Goal: Information Seeking & Learning: Learn about a topic

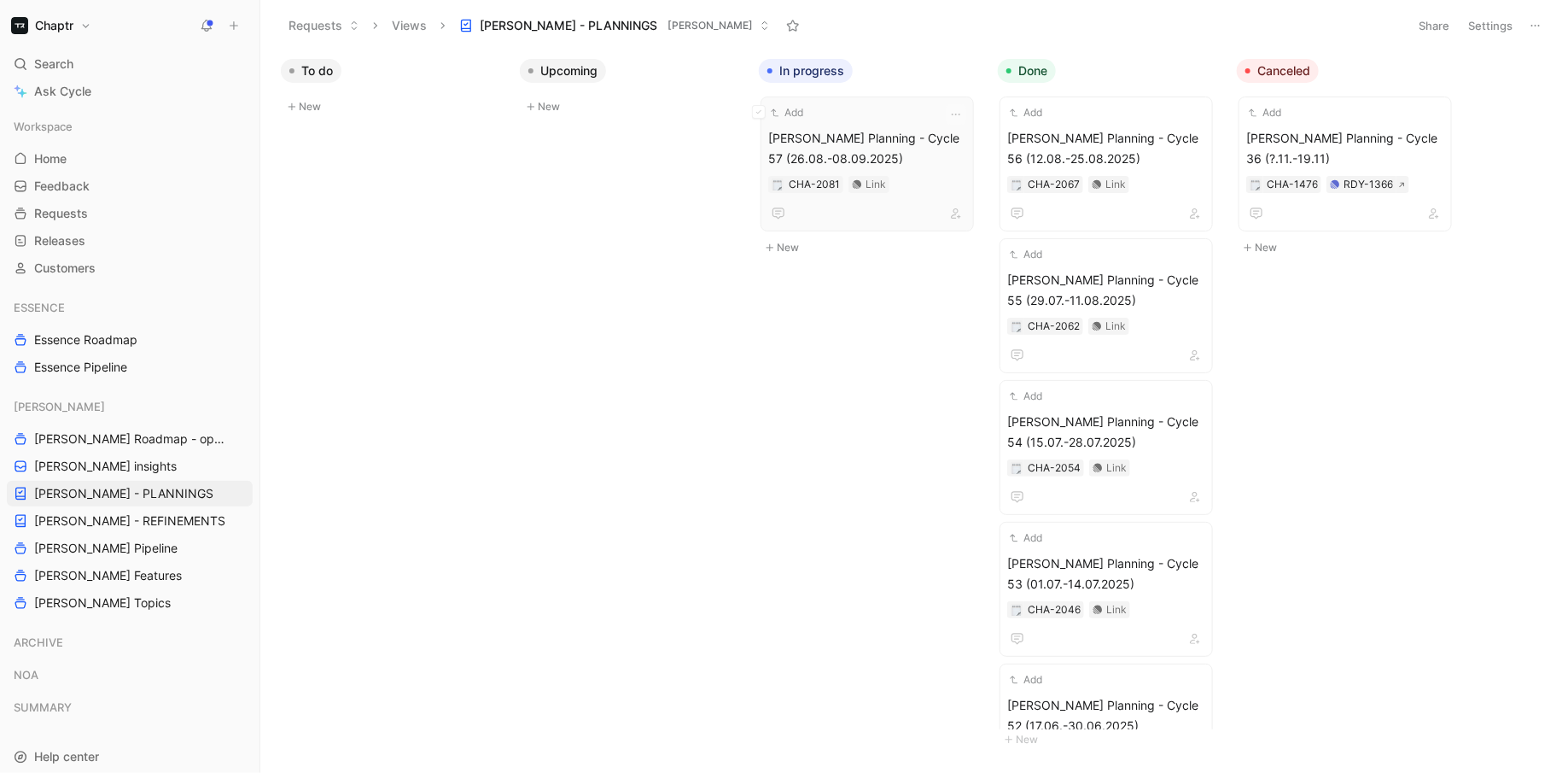
click at [929, 146] on span "[PERSON_NAME] Planning - Cycle 57 (26.08.-08.09.2025)" at bounding box center [867, 149] width 198 height 41
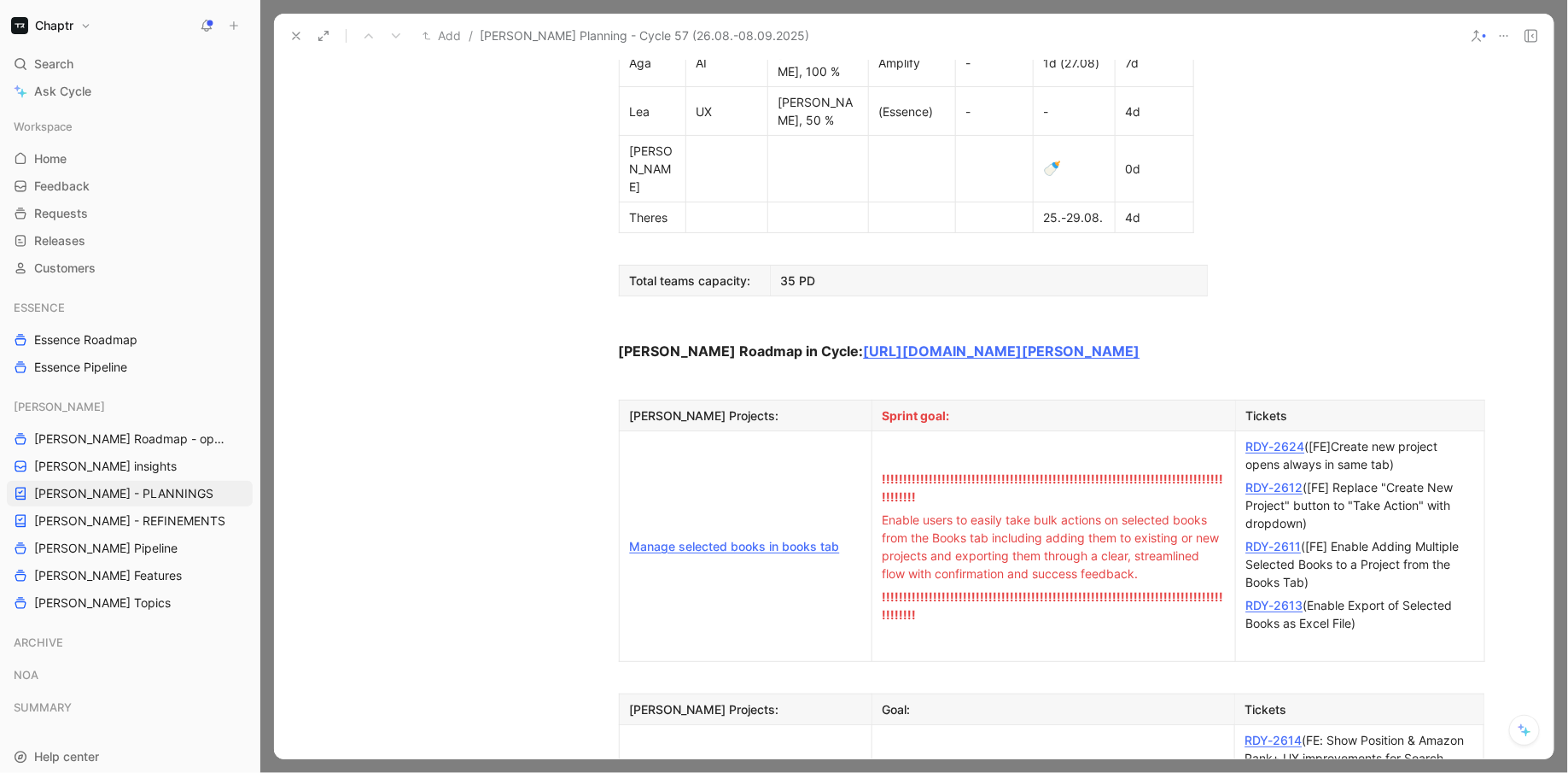
scroll to position [1086, 0]
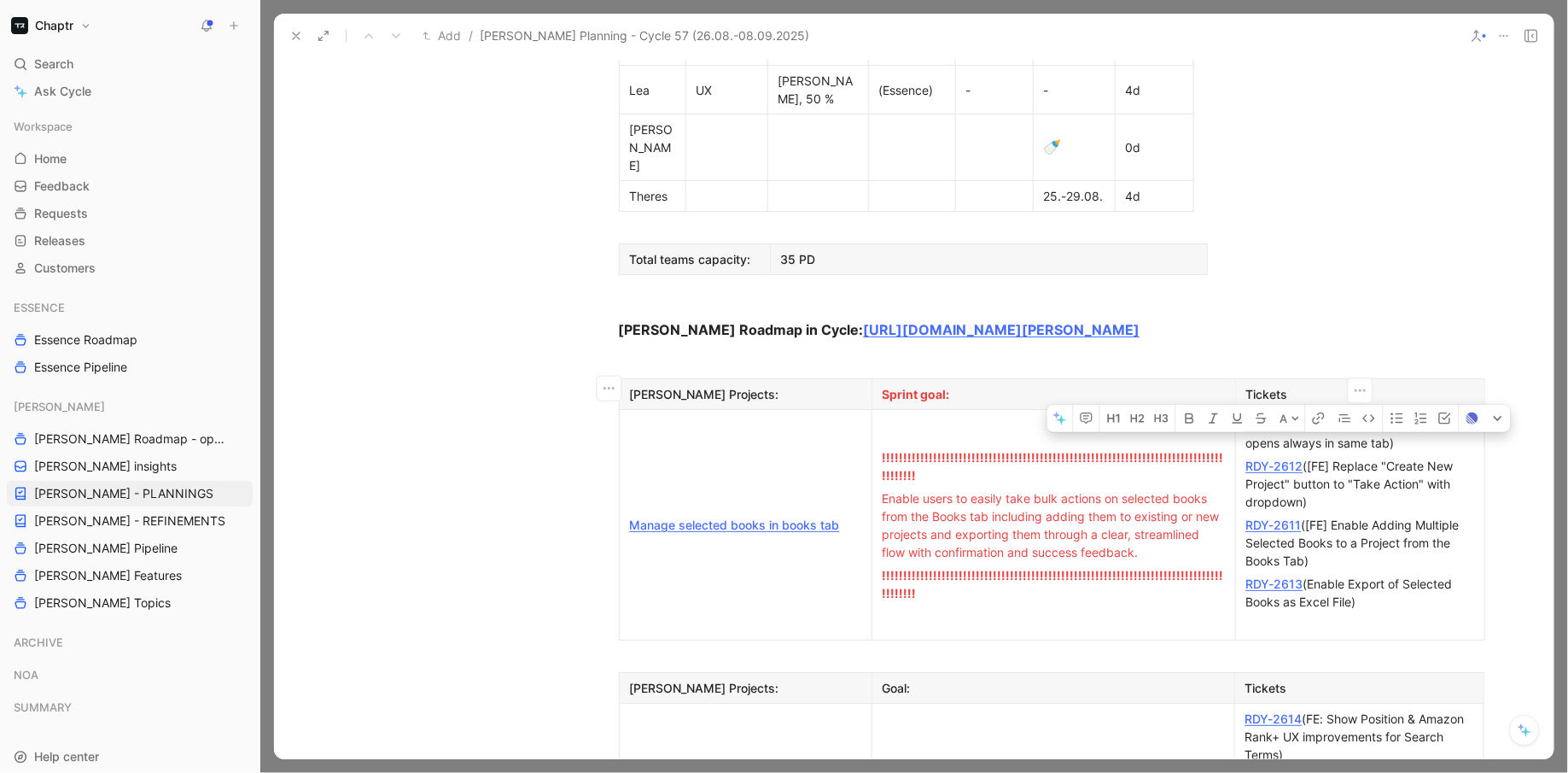
drag, startPoint x: 1422, startPoint y: 317, endPoint x: 1309, endPoint y: 281, distance: 118.6
click at [1309, 410] on td "RDY-2624 ([FE]Create new project opens always in same tab) RDY-2612 ([FE] Repla…" at bounding box center [1359, 525] width 249 height 230
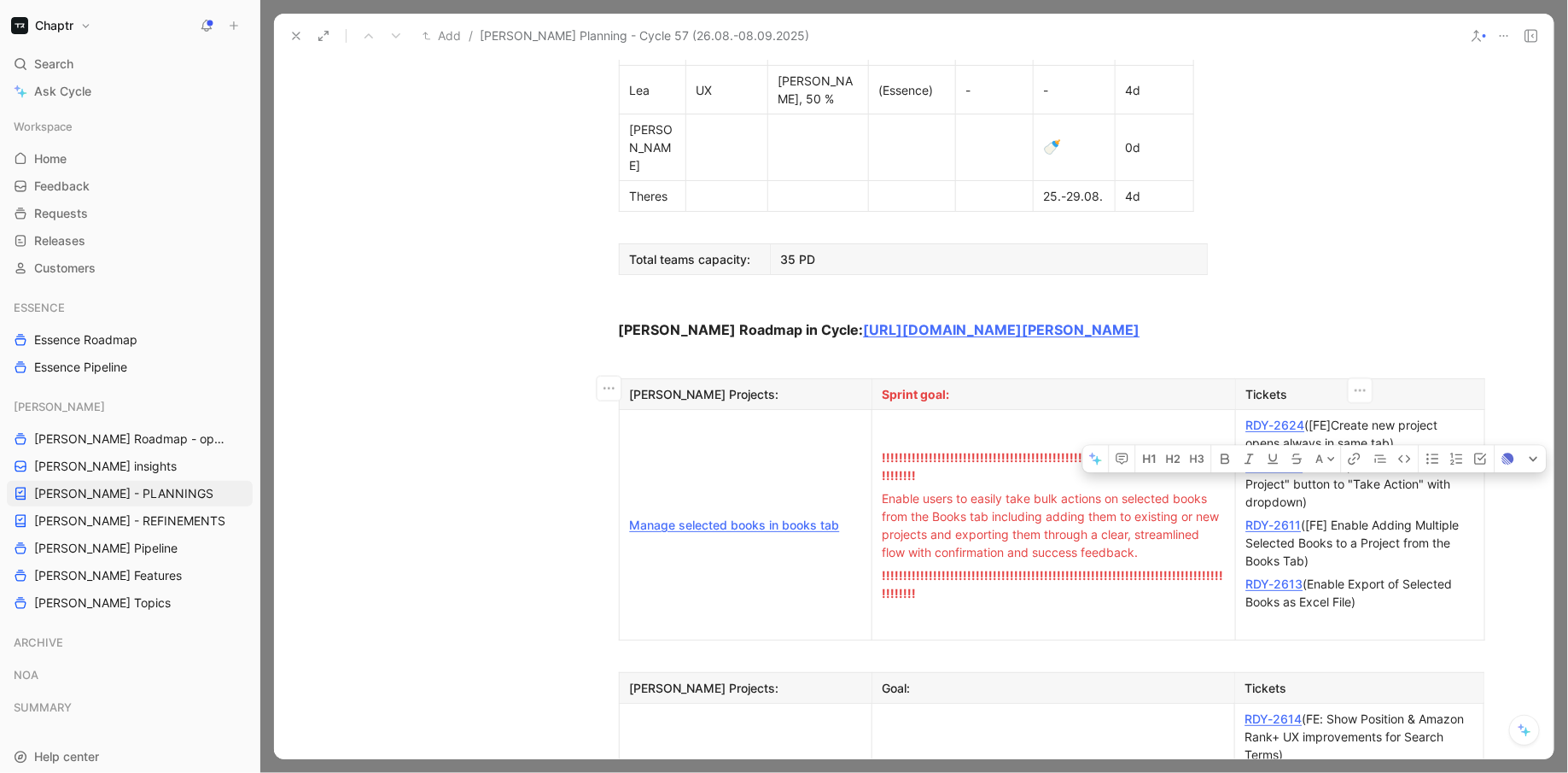
drag, startPoint x: 1322, startPoint y: 325, endPoint x: 1466, endPoint y: 365, distance: 149.5
click at [1466, 457] on div "RDY-2612 ([FE] Replace "Create New Project" button to "Take Action" with dropdo…" at bounding box center [1360, 484] width 228 height 54
click at [1444, 457] on div "RDY-2612 ([FE] Replace "Create New Project" button to "Take Action" with dropdo…" at bounding box center [1360, 484] width 228 height 54
drag, startPoint x: 1444, startPoint y: 365, endPoint x: 1324, endPoint y: 327, distance: 125.9
click at [1323, 457] on div "RDY-2612 ([FE] Replace "Create New Project" button to "Take Action" with dropdo…" at bounding box center [1360, 484] width 228 height 54
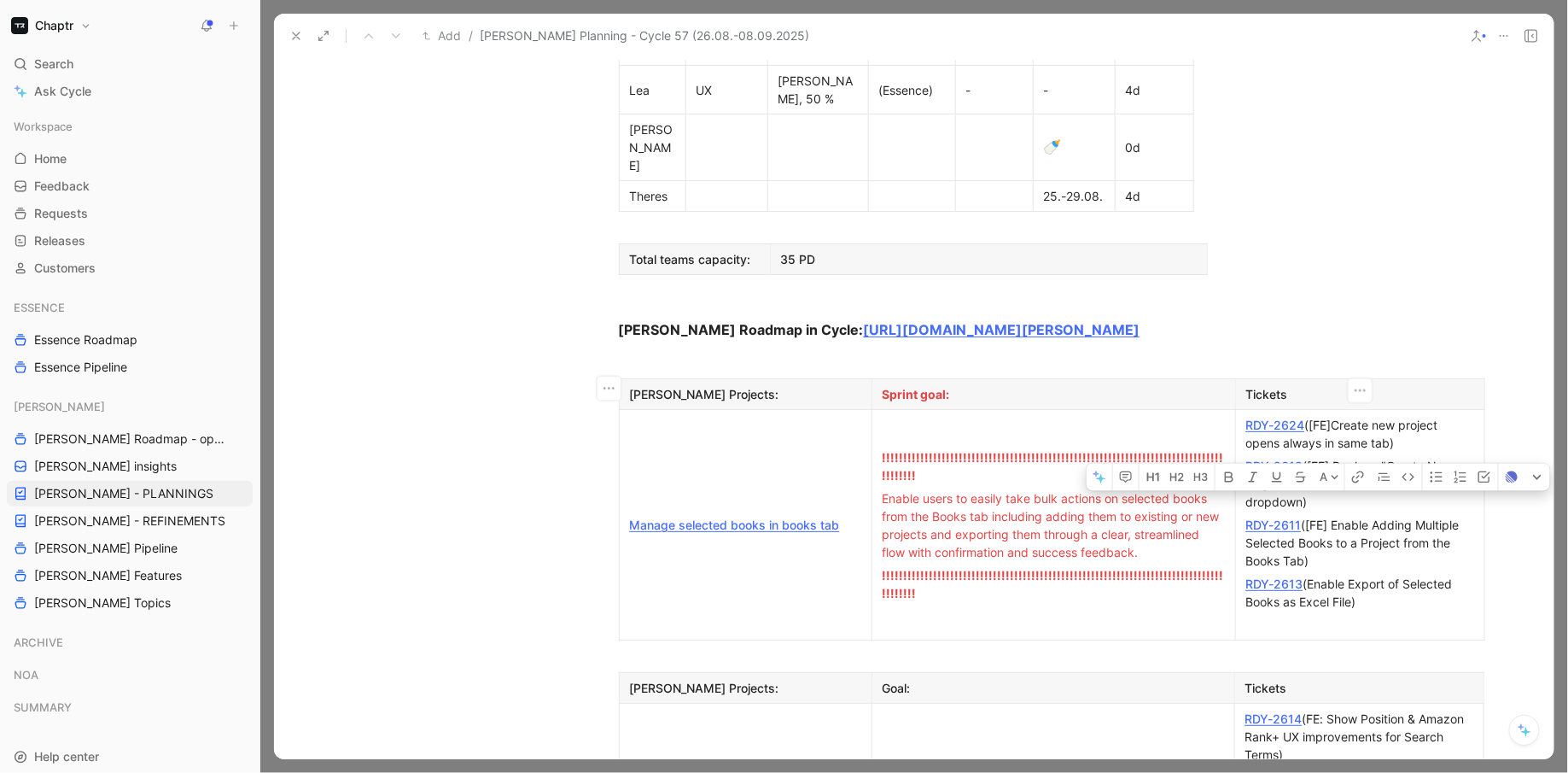
drag, startPoint x: 1384, startPoint y: 475, endPoint x: 1330, endPoint y: 355, distance: 131.6
click at [1329, 410] on td "RDY-2624 ([FE]Create new project opens always in same tab) RDY-2612 ([FE] Repla…" at bounding box center [1359, 525] width 249 height 230
click at [1357, 454] on p "RDY-2612 ([FE] Replace "Create New Project" button to "Take Action" with dropdo…" at bounding box center [1360, 484] width 242 height 59
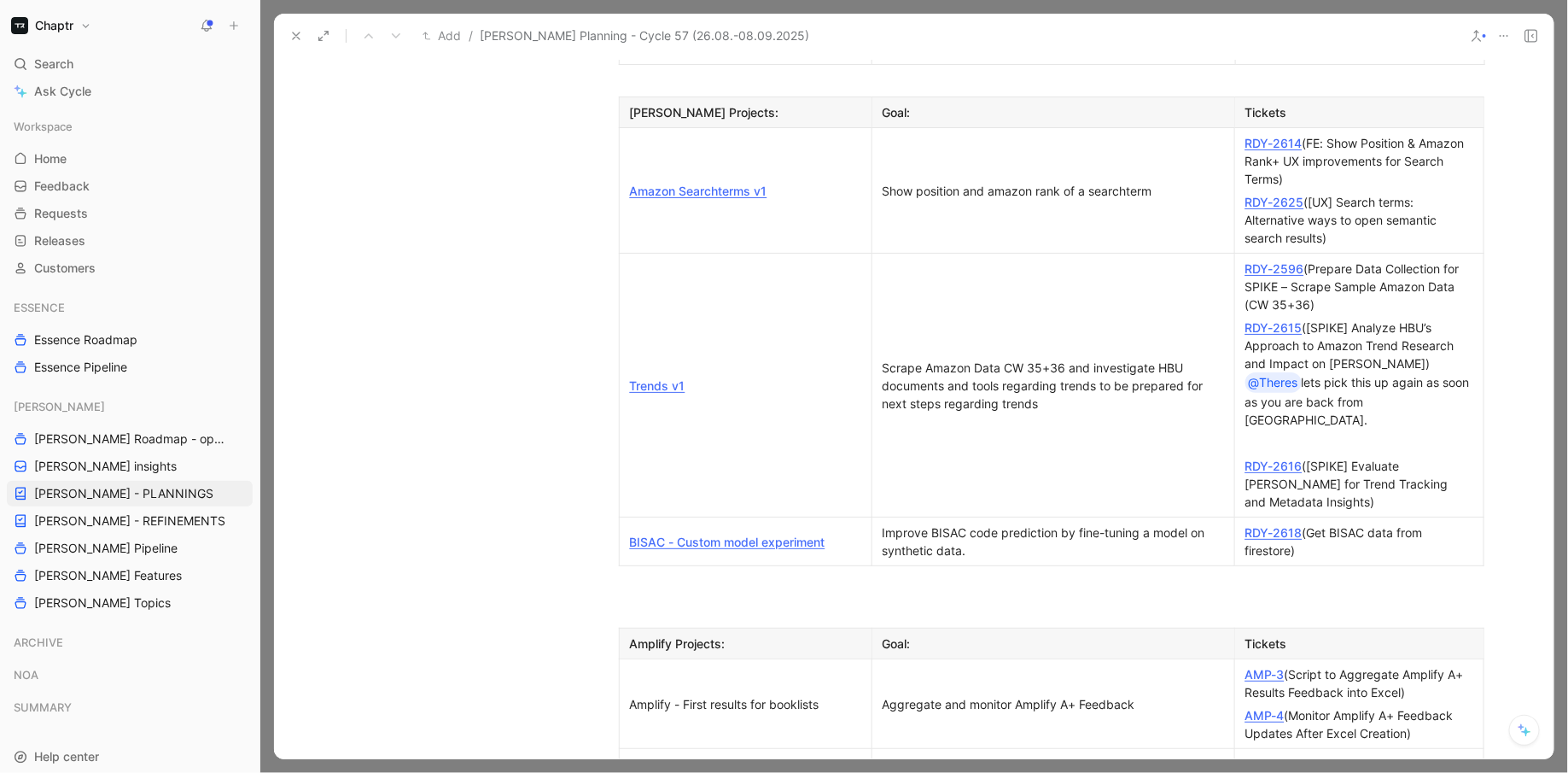
scroll to position [1675, 0]
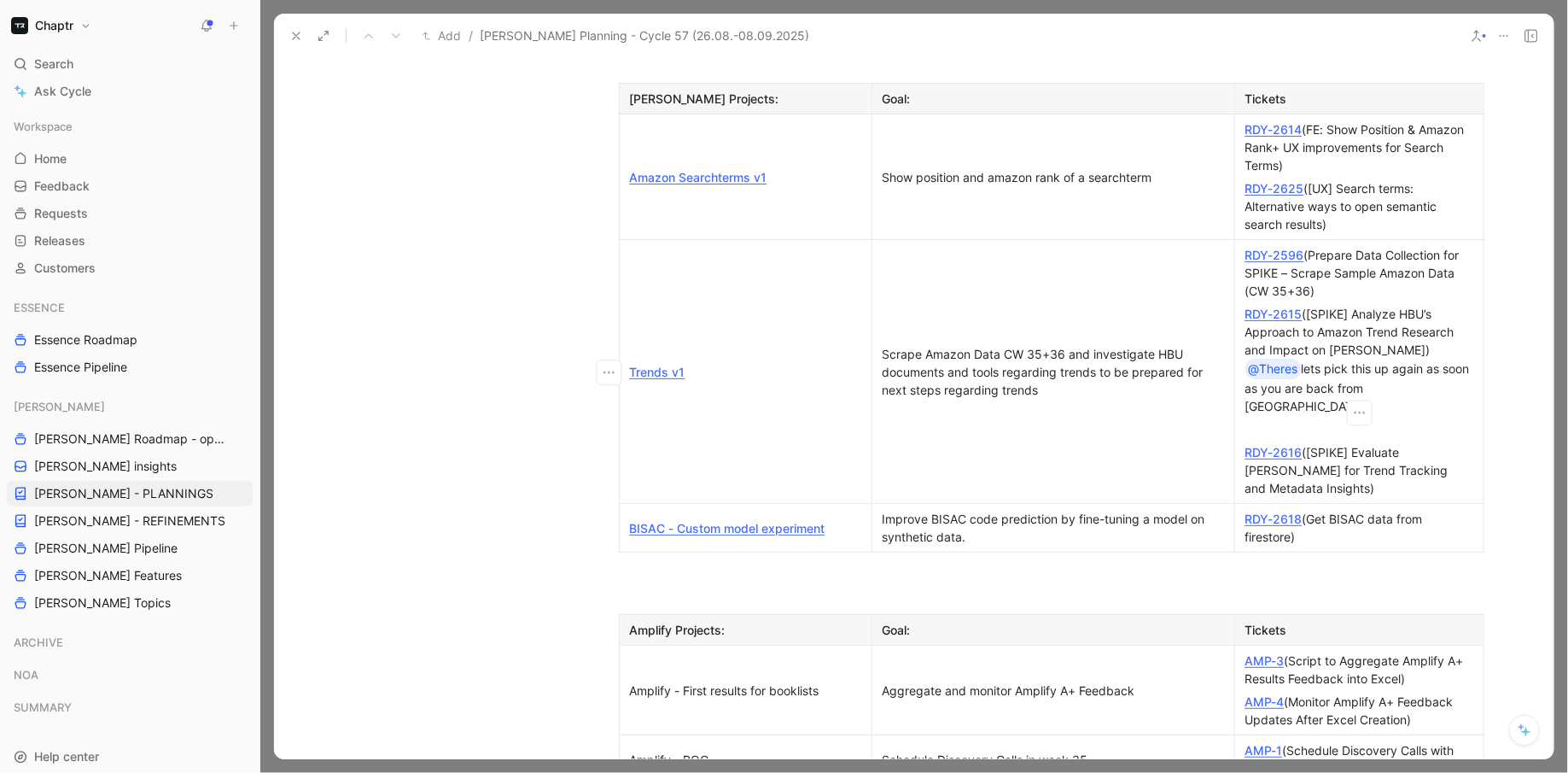
click at [1367, 510] on div "RDY-2618 (Get BISAC data from firestore)" at bounding box center [1359, 528] width 228 height 36
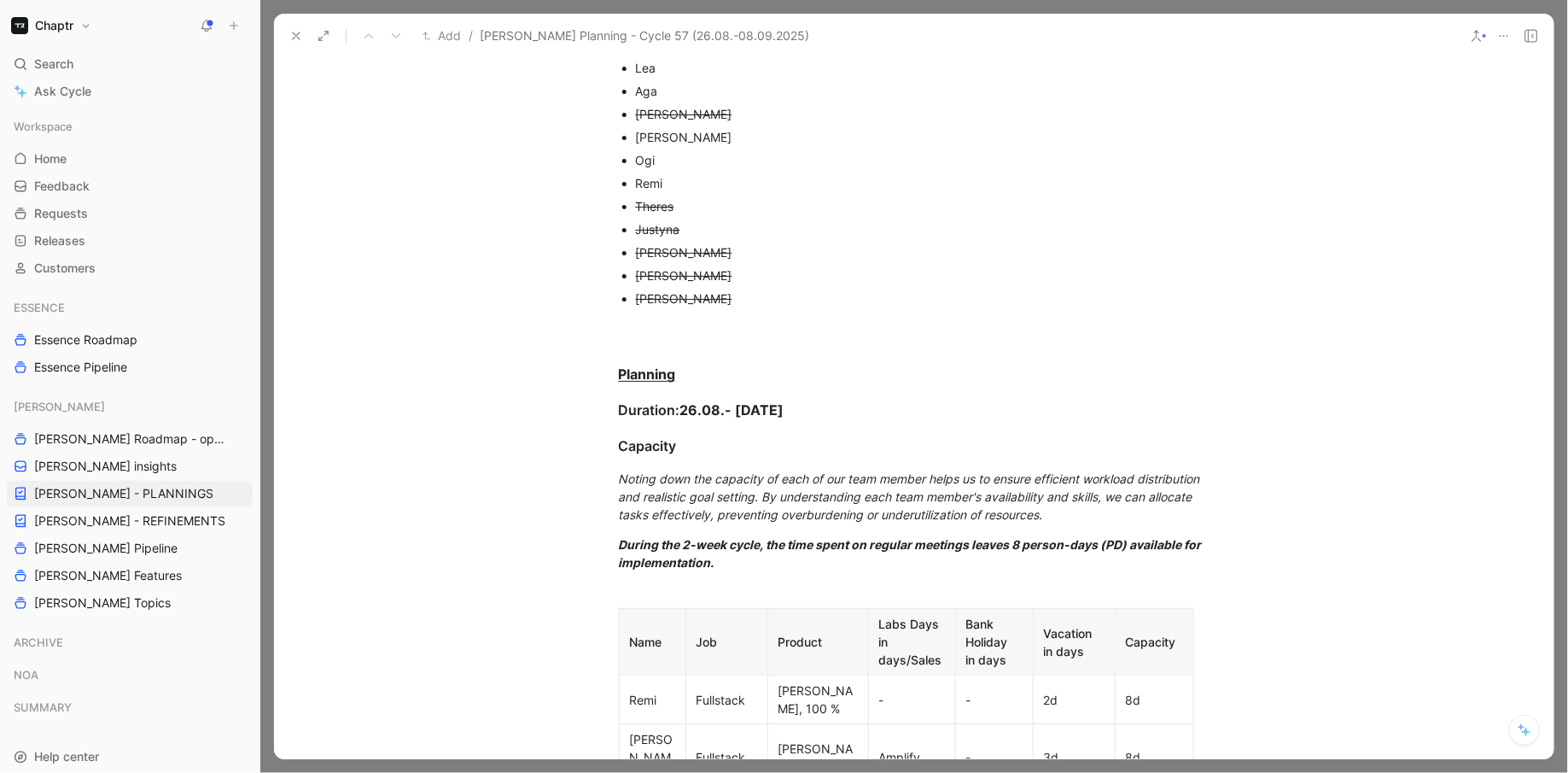
scroll to position [0, 0]
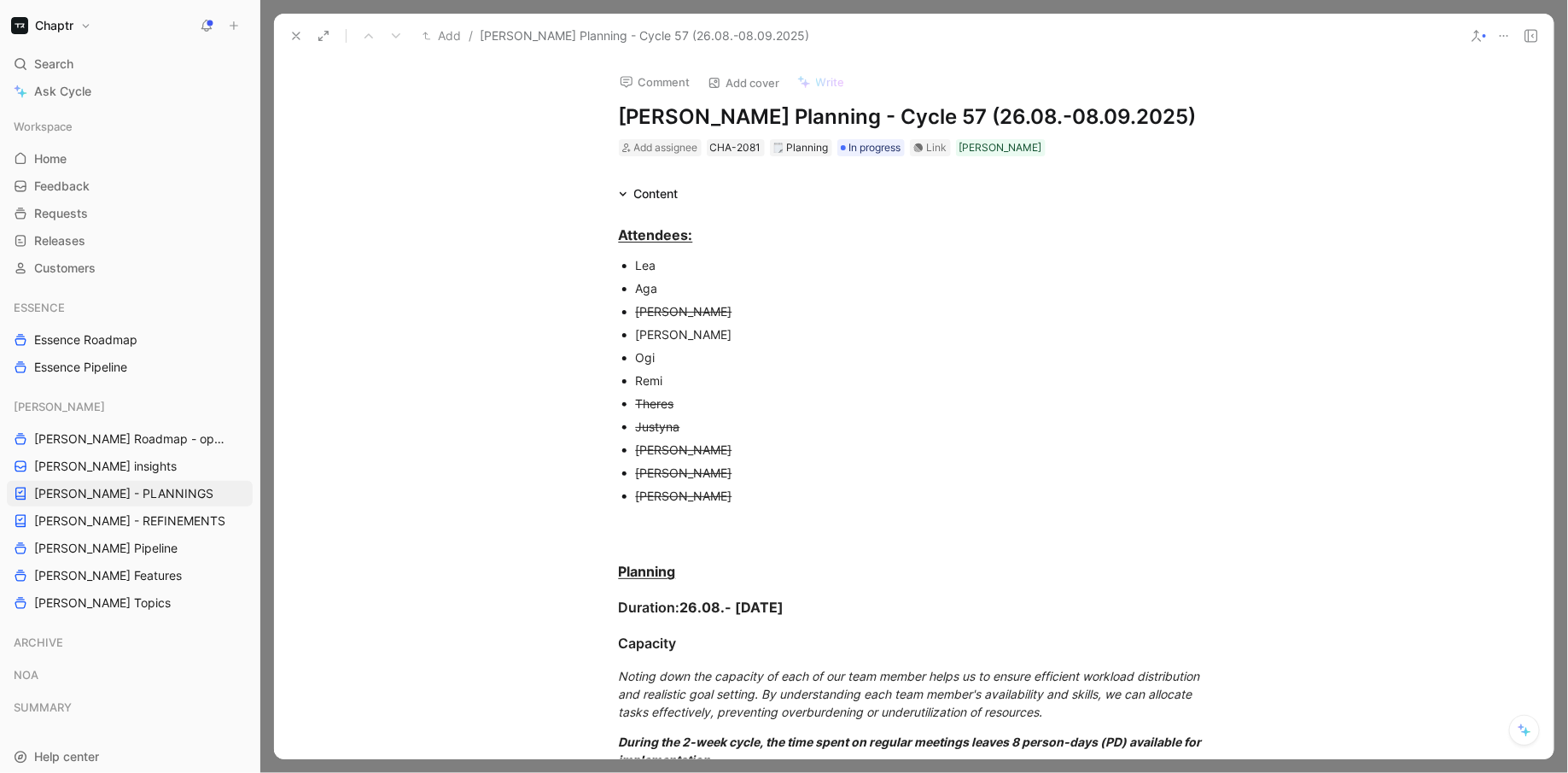
click at [300, 41] on icon at bounding box center [296, 35] width 13 height 13
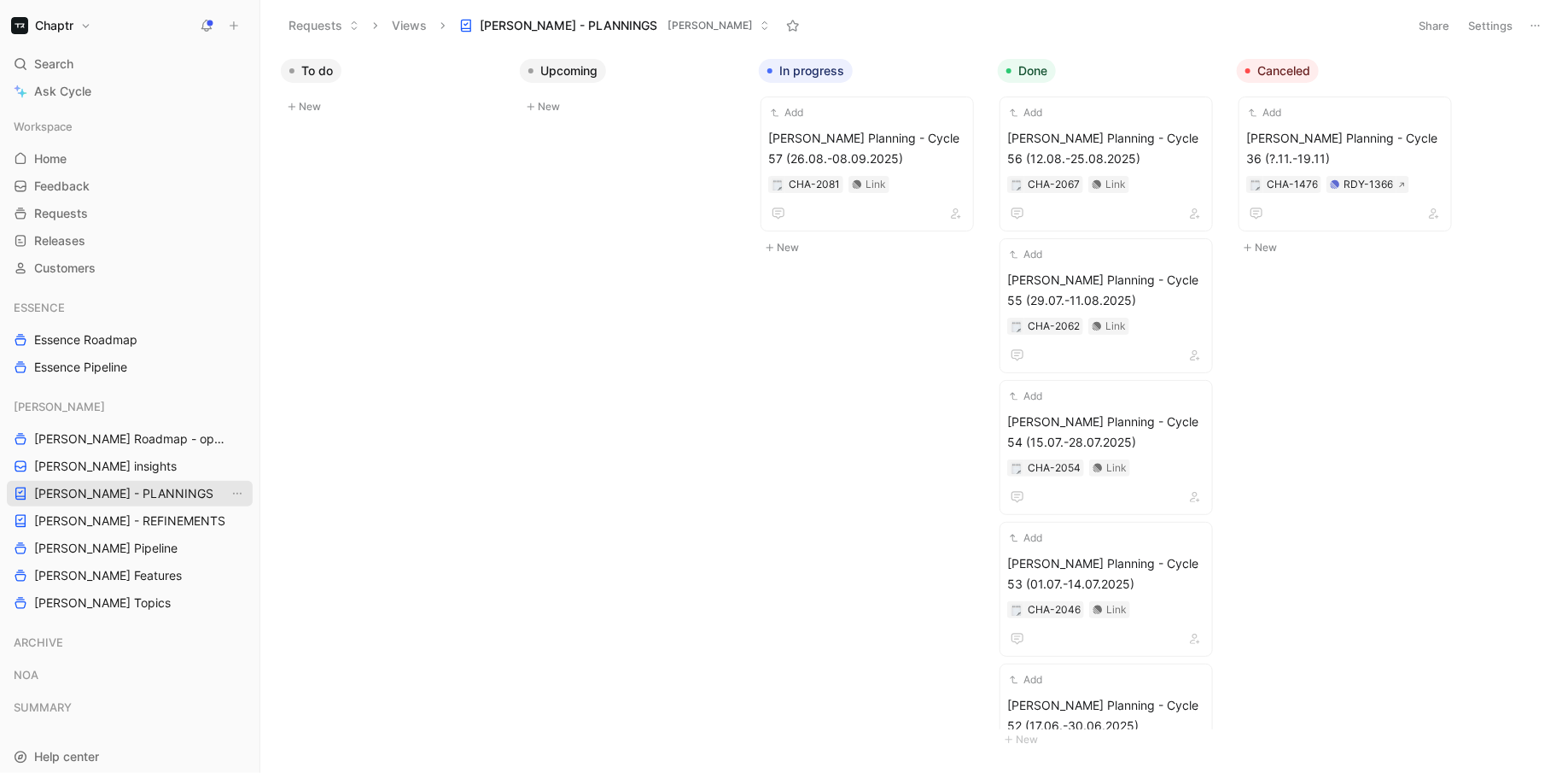
click at [175, 504] on link "[PERSON_NAME] - PLANNINGS" at bounding box center [130, 494] width 246 height 26
click at [176, 525] on link "[PERSON_NAME] - REFINEMENTS" at bounding box center [130, 520] width 246 height 26
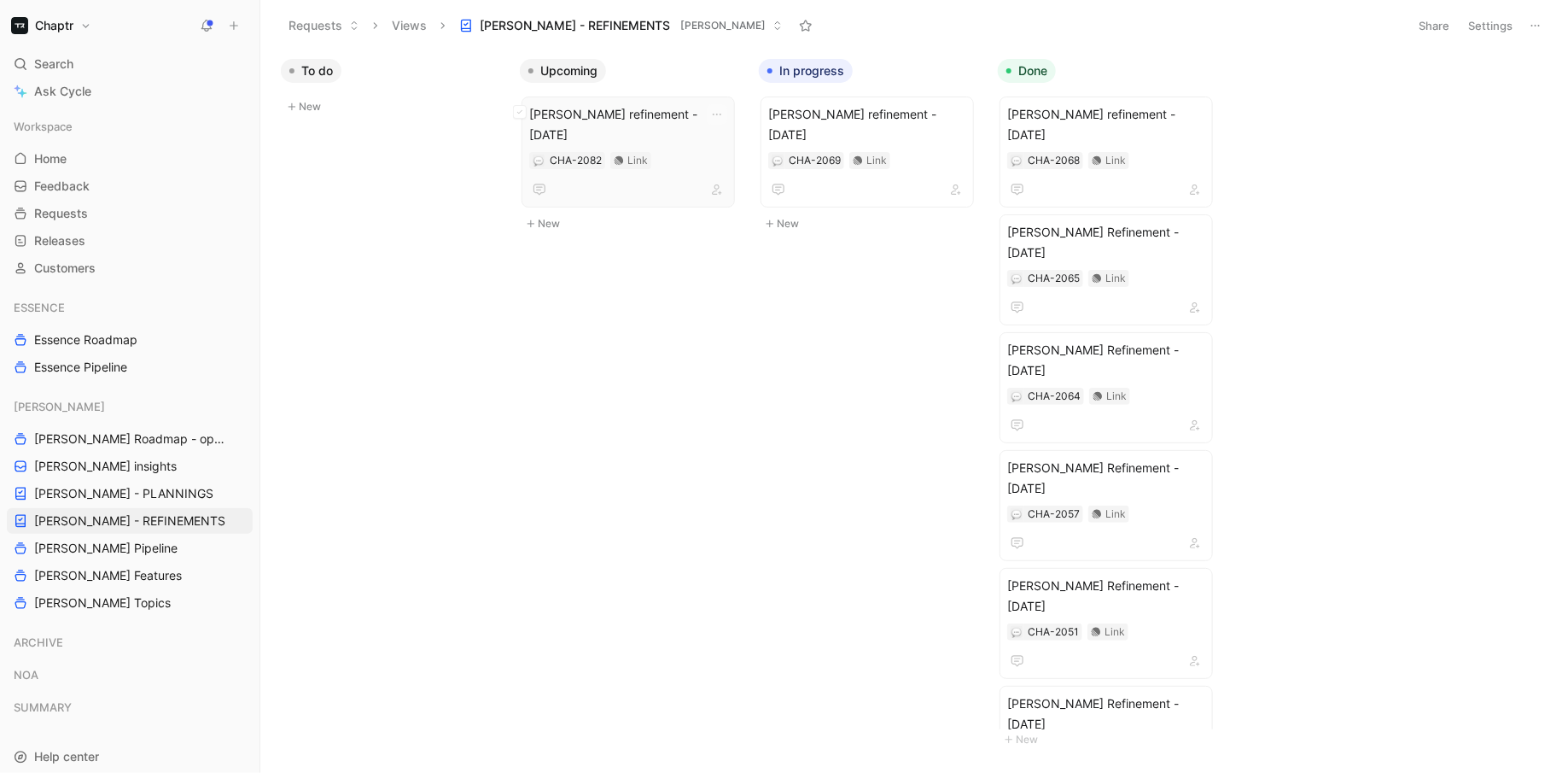
click at [659, 152] on div "CHA-2082 Link" at bounding box center [628, 160] width 198 height 17
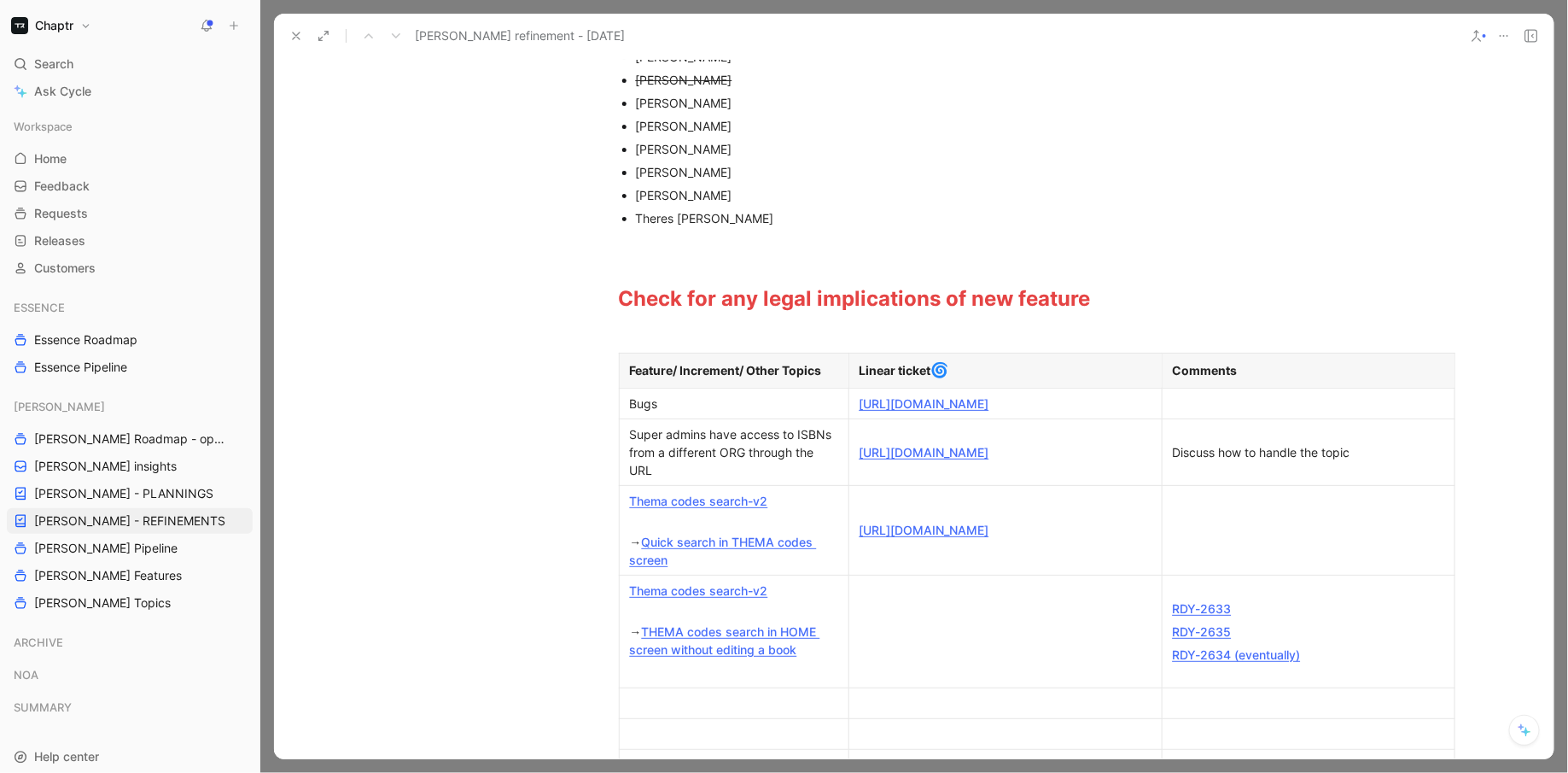
scroll to position [238, 0]
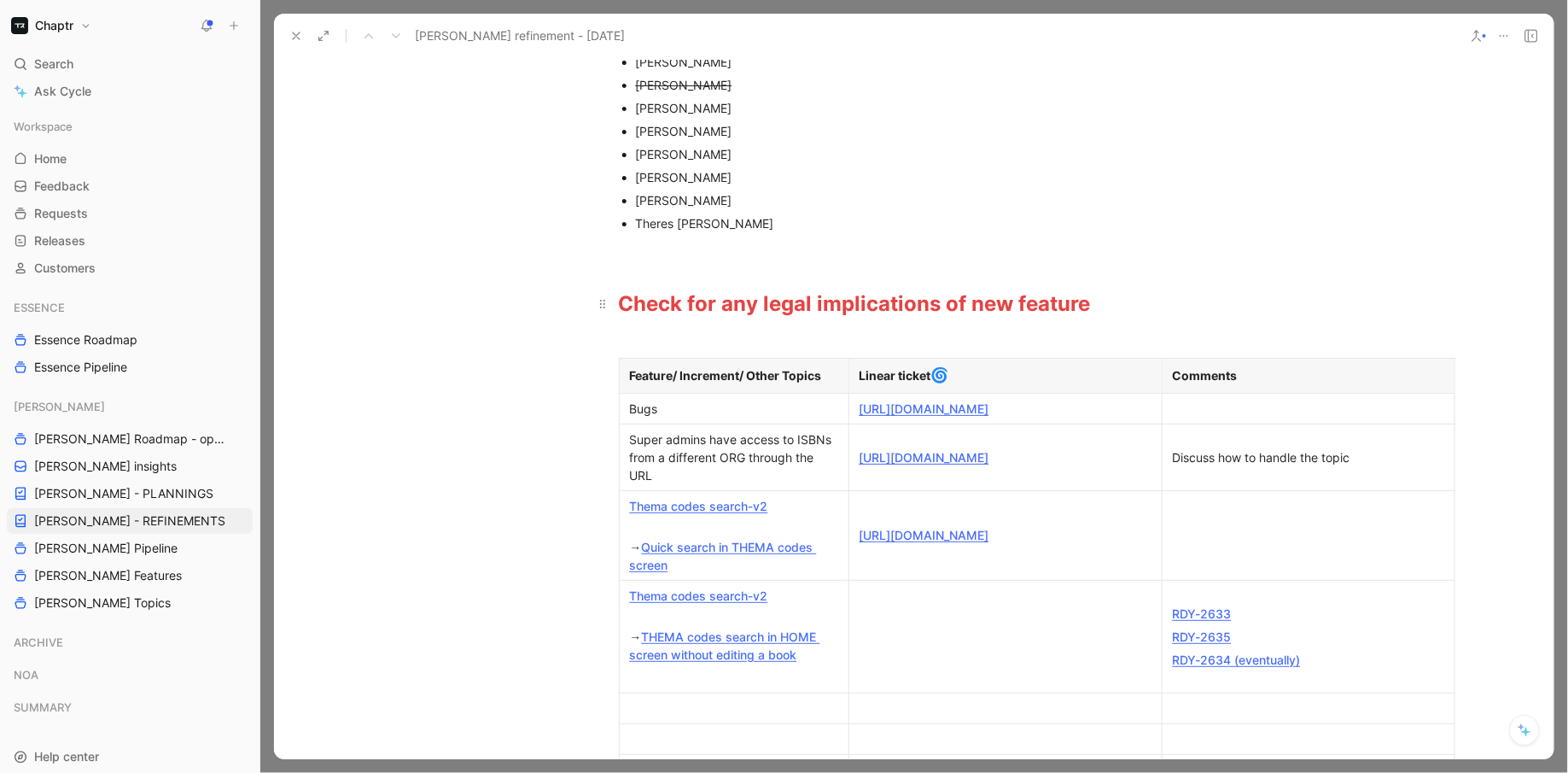
click at [622, 275] on h1 "Check for any legal implications of new feature" at bounding box center [914, 296] width 655 height 60
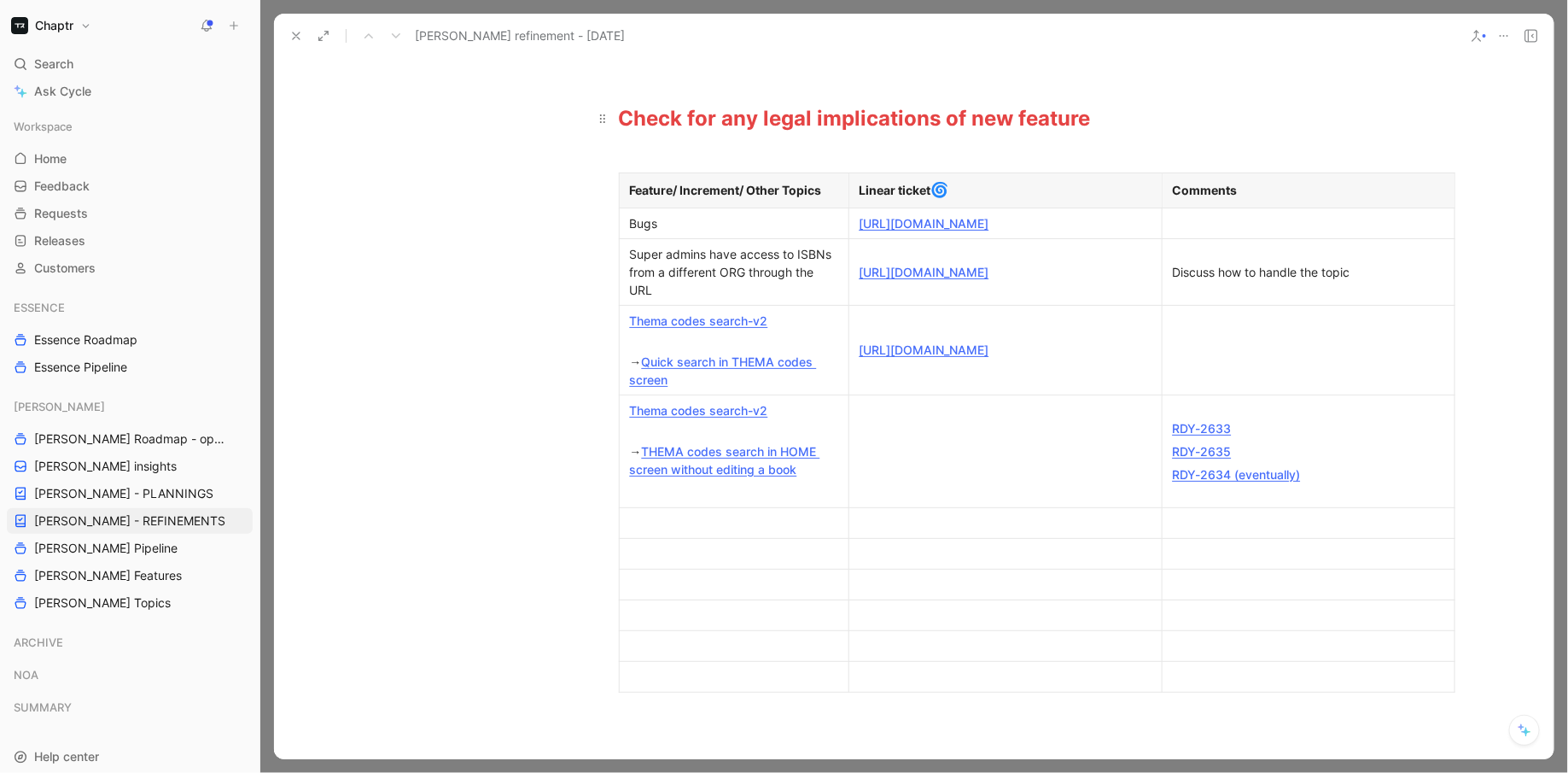
scroll to position [0, 0]
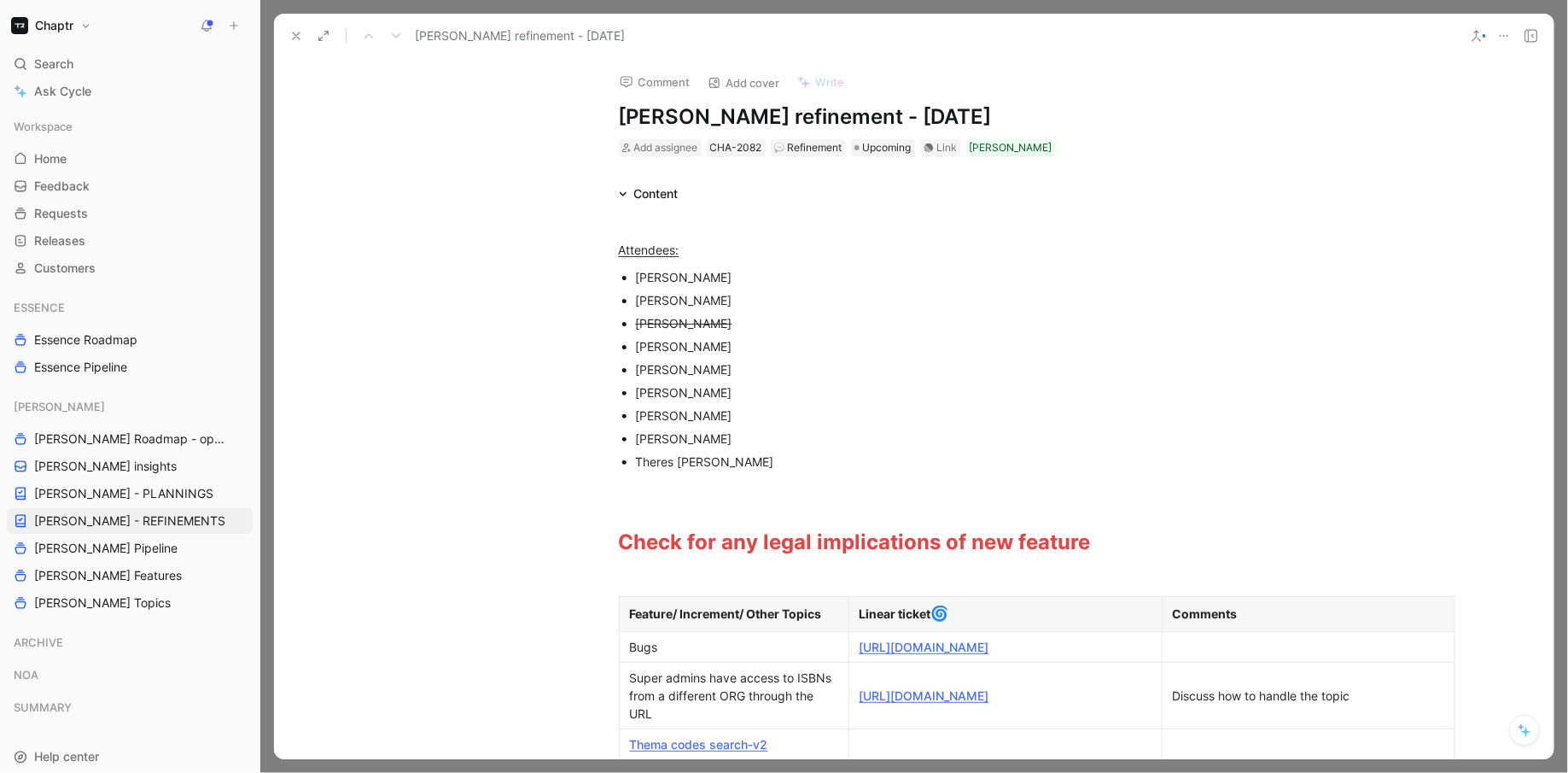
click at [296, 18] on div "[PERSON_NAME] refinement - [DATE]" at bounding box center [913, 36] width 1280 height 45
click at [296, 28] on button at bounding box center [296, 36] width 24 height 24
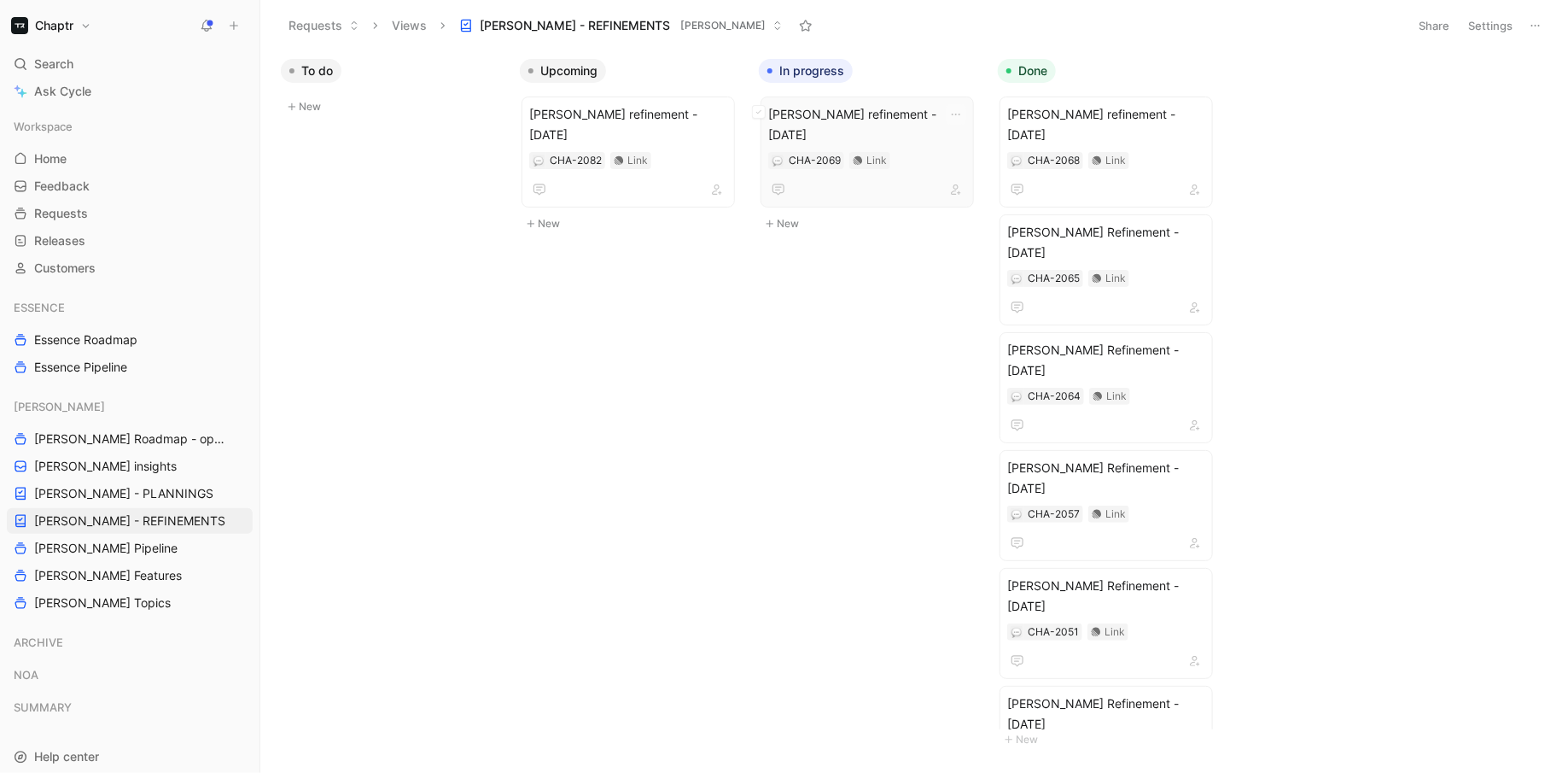
click at [897, 108] on span "[PERSON_NAME] refinement - [DATE]" at bounding box center [867, 125] width 198 height 41
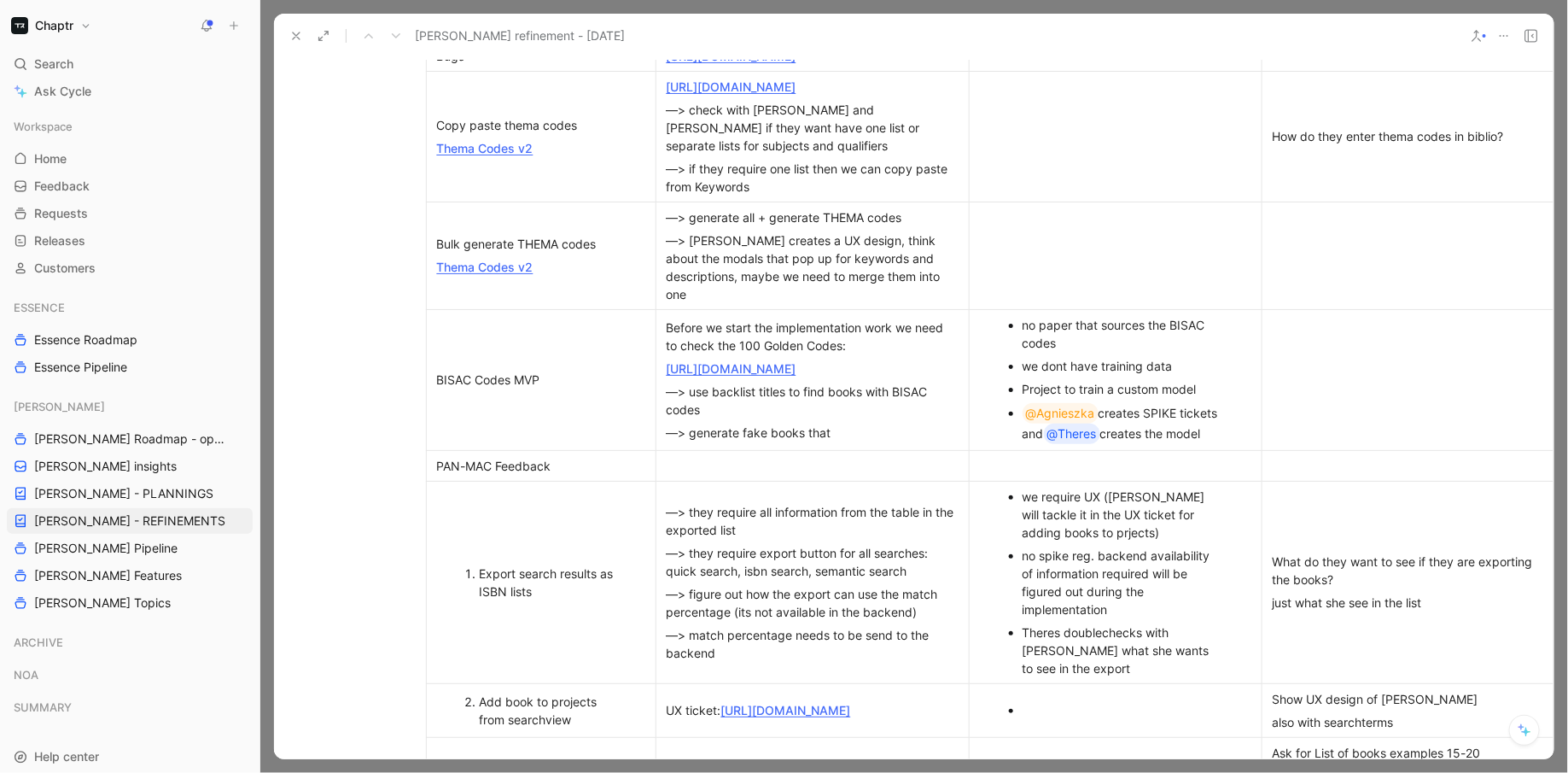
scroll to position [0, 193]
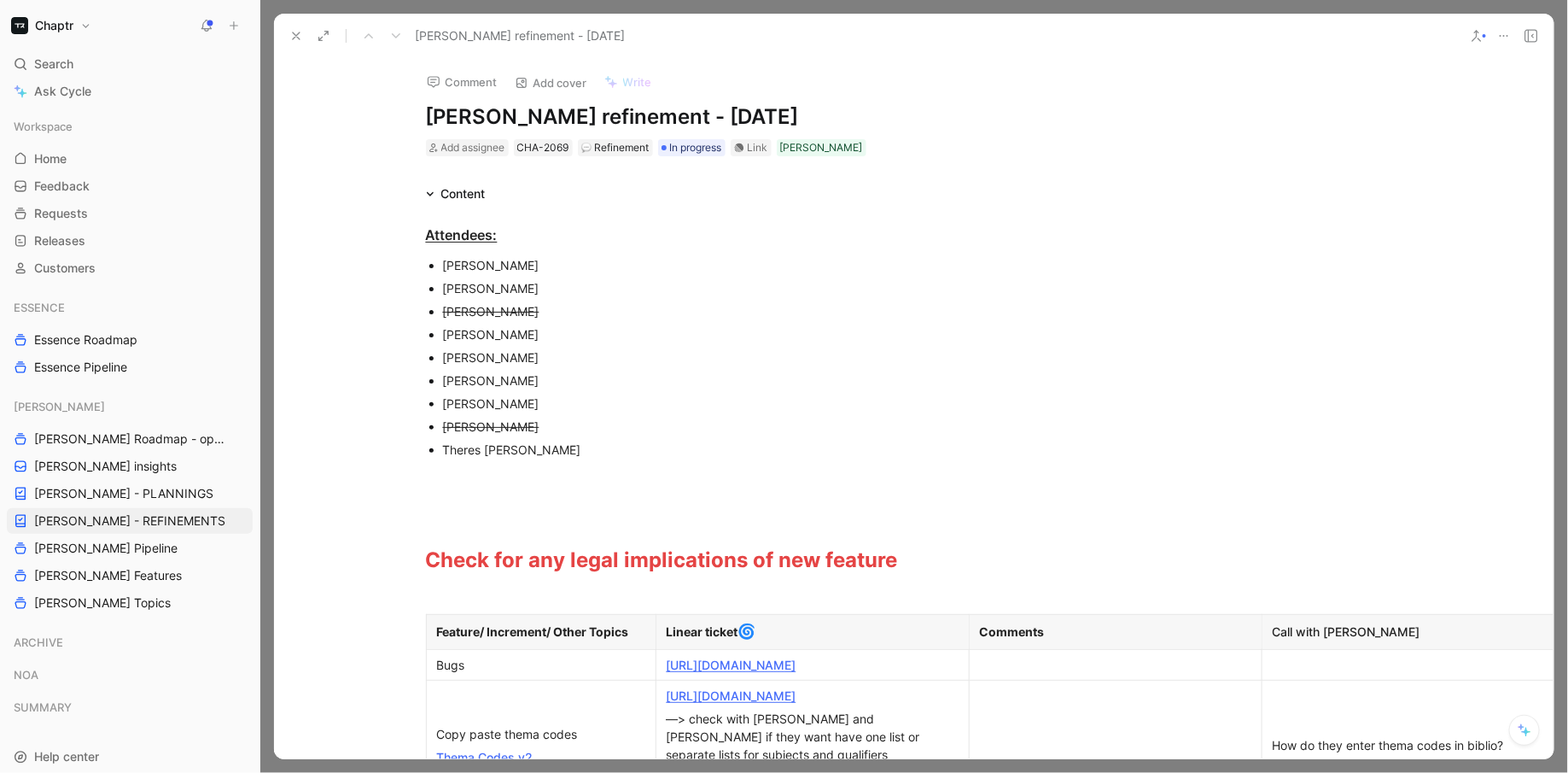
click at [290, 23] on div "[PERSON_NAME] refinement - [DATE]" at bounding box center [870, 36] width 1176 height 28
click at [296, 33] on icon at bounding box center [296, 35] width 13 height 13
